Goal: Task Accomplishment & Management: Complete application form

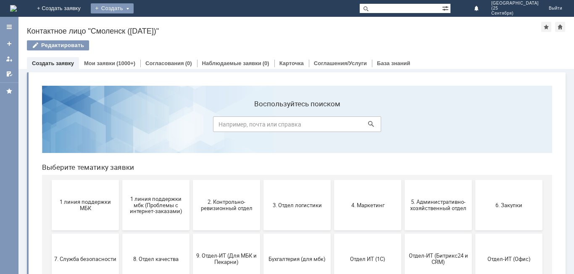
click at [134, 8] on div "Создать" at bounding box center [112, 8] width 43 height 10
click at [156, 29] on link "Заявка" at bounding box center [125, 25] width 64 height 10
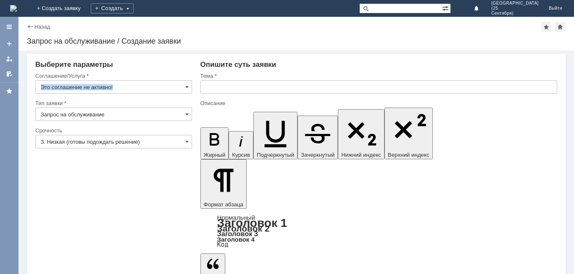
click at [189, 87] on div "Это соглашение не активно!" at bounding box center [113, 86] width 157 height 13
click at [188, 89] on span at bounding box center [186, 87] width 3 height 7
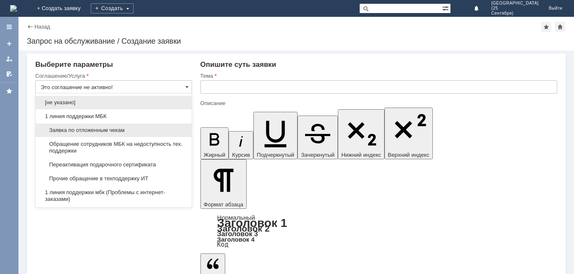
click at [140, 129] on span "Заявка по отложенным чекам" at bounding box center [114, 130] width 146 height 7
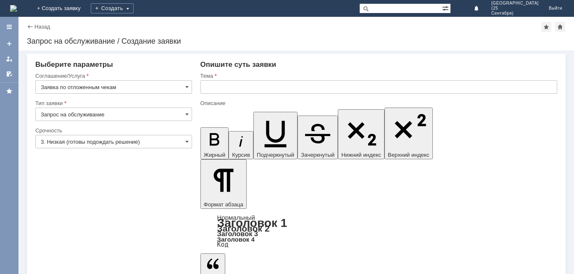
type input "Заявка по отложенным чекам"
click at [189, 139] on input "3. Низкая (готовы подождать решение)" at bounding box center [113, 141] width 157 height 13
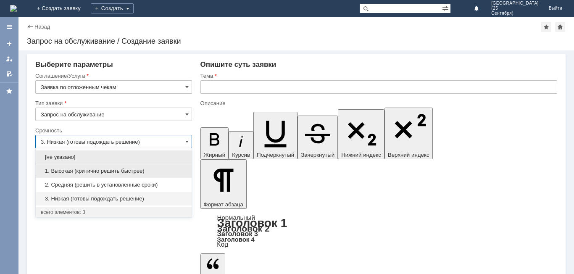
click at [162, 169] on span "1. Высокая (критично решить быстрее)" at bounding box center [114, 171] width 146 height 7
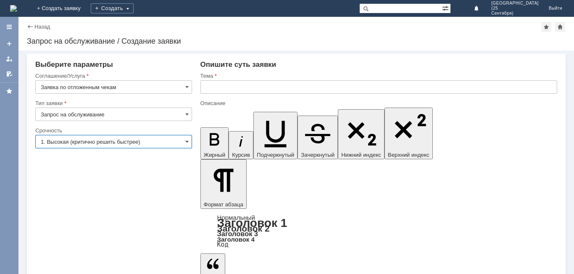
type input "1. Высокая (критично решить быстрее)"
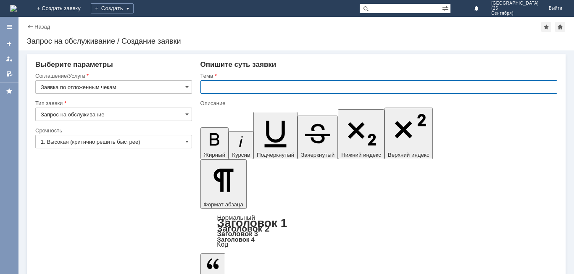
click at [205, 91] on input "text" at bounding box center [379, 86] width 357 height 13
type input "Отложенные чеки"
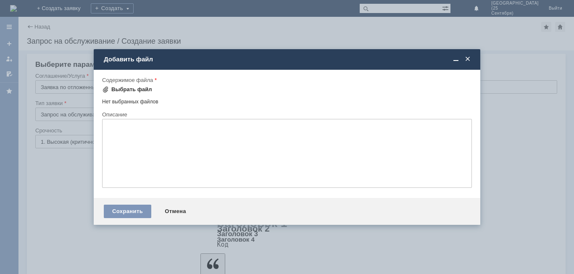
click at [141, 90] on div "Выбрать файл" at bounding box center [131, 89] width 41 height 7
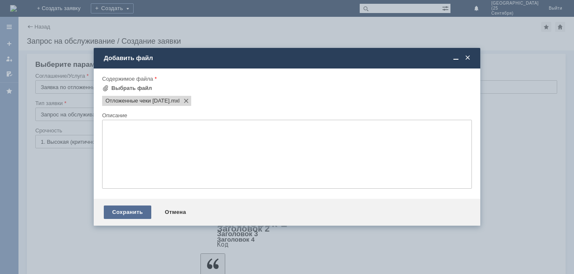
click at [135, 212] on div "Сохранить" at bounding box center [128, 212] width 48 height 13
